Goal: Task Accomplishment & Management: Manage account settings

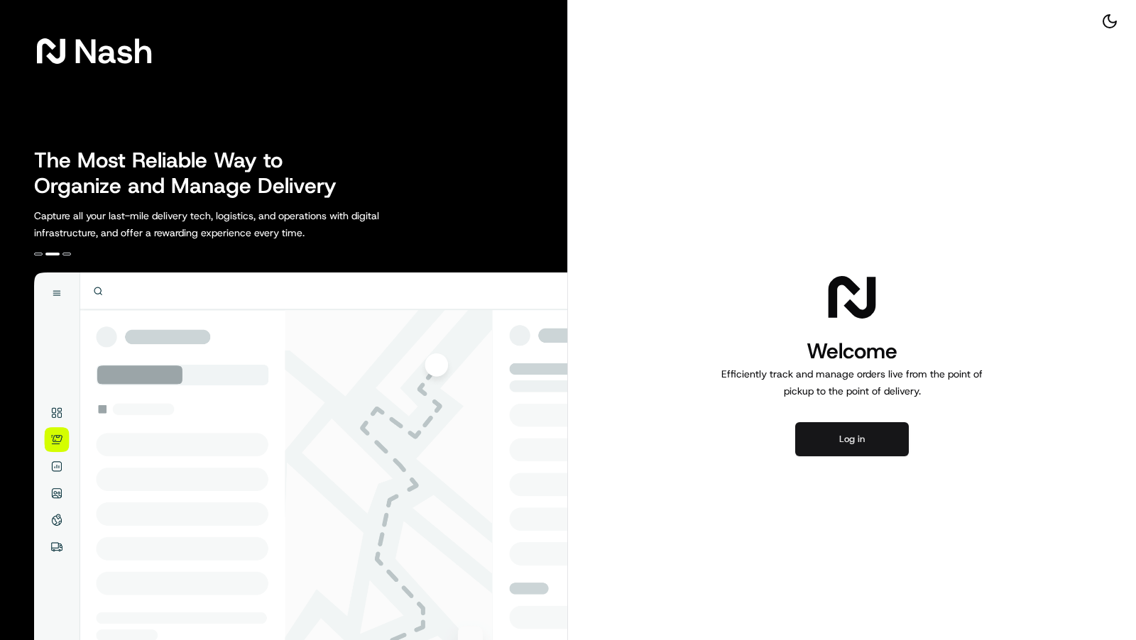
click at [830, 437] on button "Log in" at bounding box center [852, 439] width 114 height 34
